Goal: Task Accomplishment & Management: Manage account settings

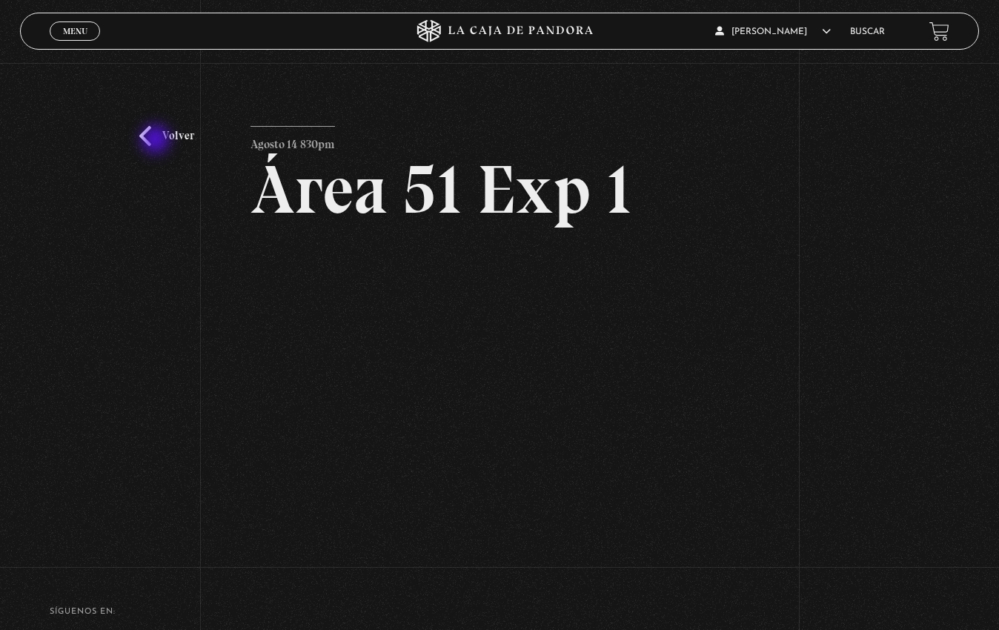
click at [159, 140] on link "Volver" at bounding box center [166, 136] width 55 height 20
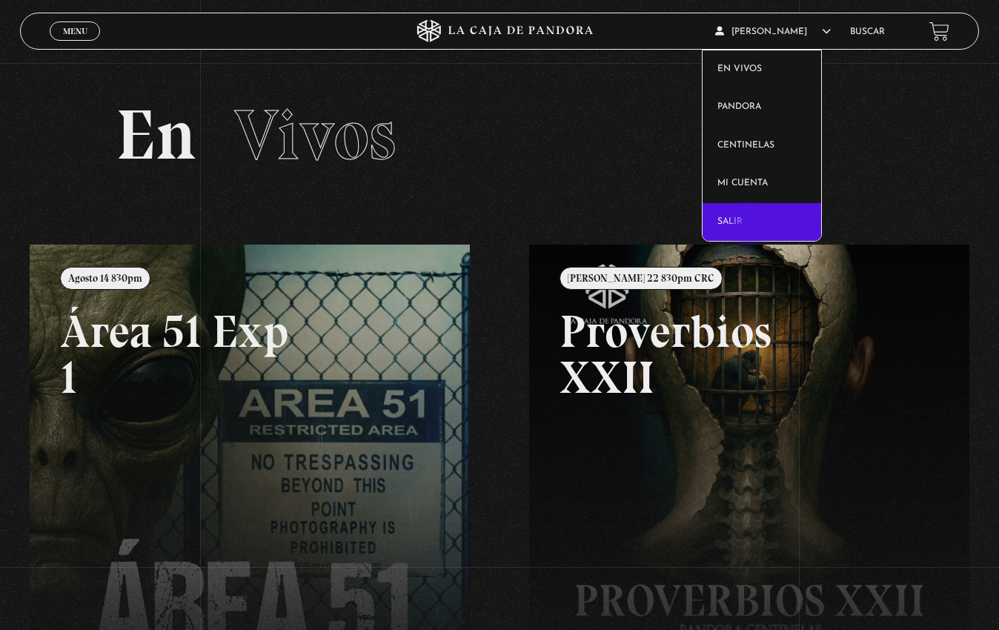
click at [750, 228] on link "Salir" at bounding box center [762, 222] width 119 height 39
